Goal: Find specific page/section: Find specific page/section

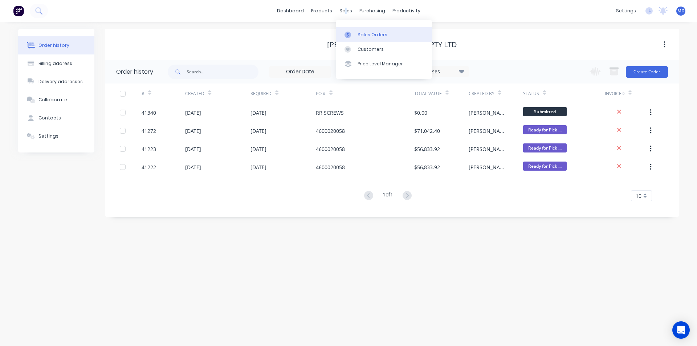
click at [373, 34] on div "Sales Orders" at bounding box center [373, 35] width 30 height 7
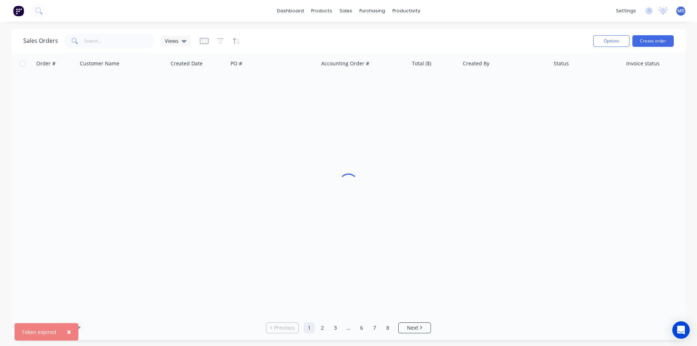
click at [69, 330] on span "×" at bounding box center [69, 332] width 4 height 10
click at [365, 34] on div "Sales Orders" at bounding box center [373, 35] width 30 height 7
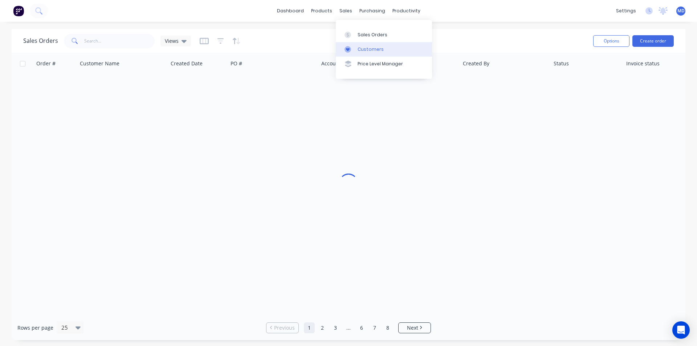
click at [373, 48] on div "Customers" at bounding box center [371, 49] width 26 height 7
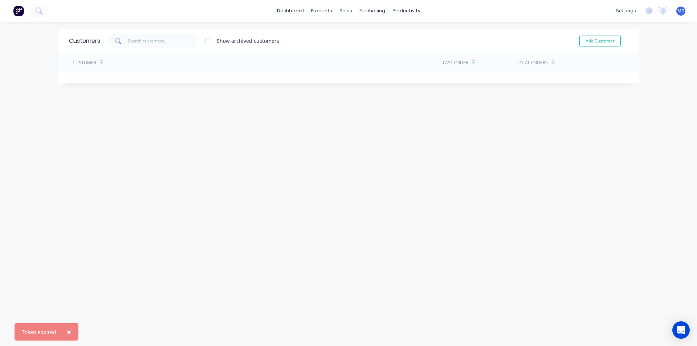
click at [69, 330] on span "×" at bounding box center [69, 332] width 4 height 10
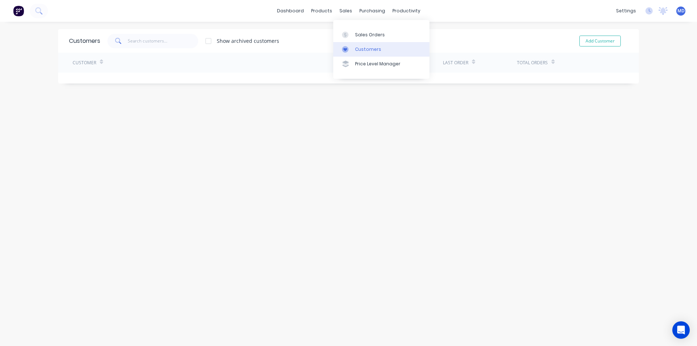
click at [367, 50] on div "Customers" at bounding box center [368, 49] width 26 height 7
